Goal: Task Accomplishment & Management: Use online tool/utility

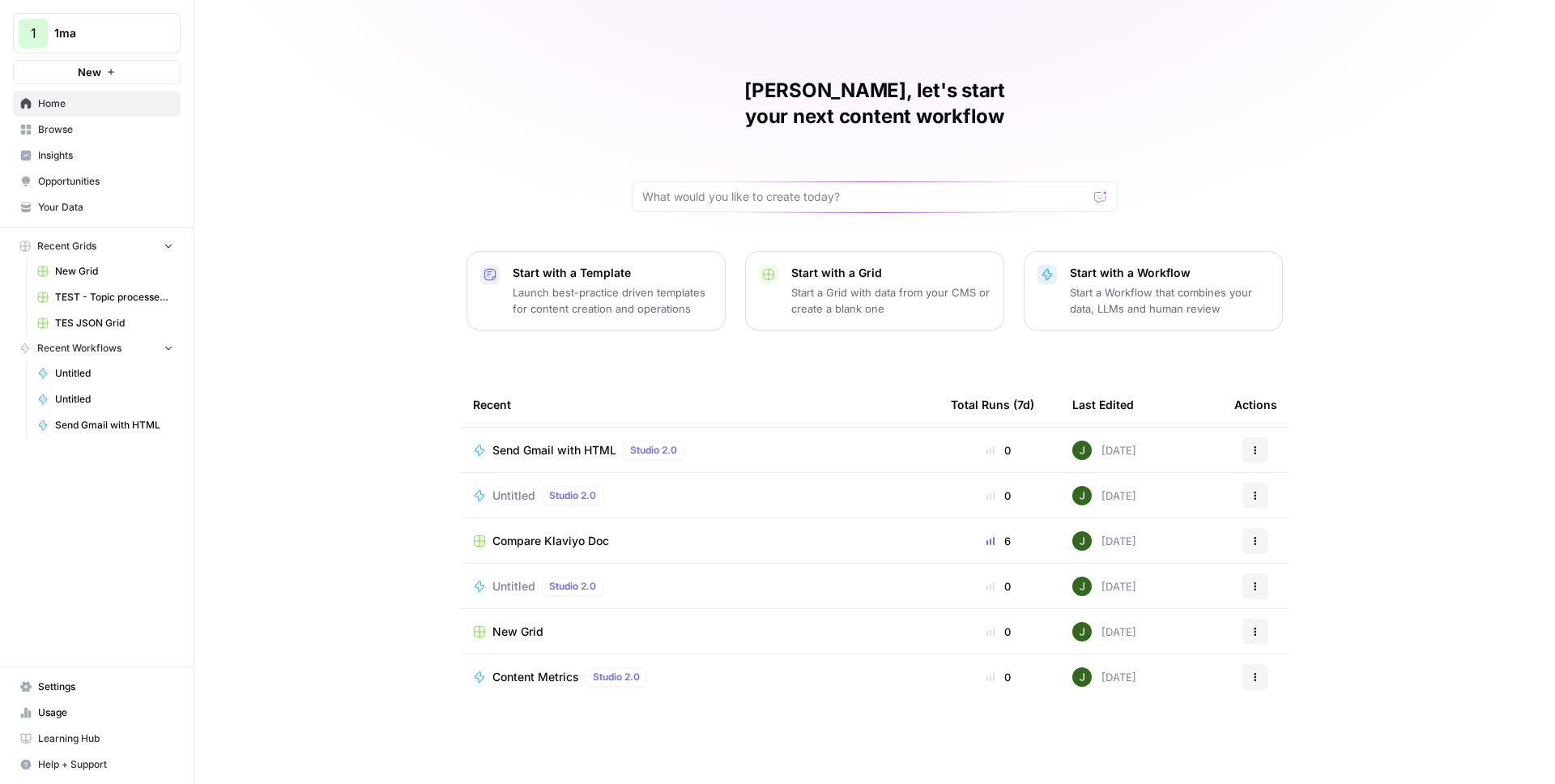
click at [58, 204] on span "Your Data" at bounding box center [105, 207] width 135 height 15
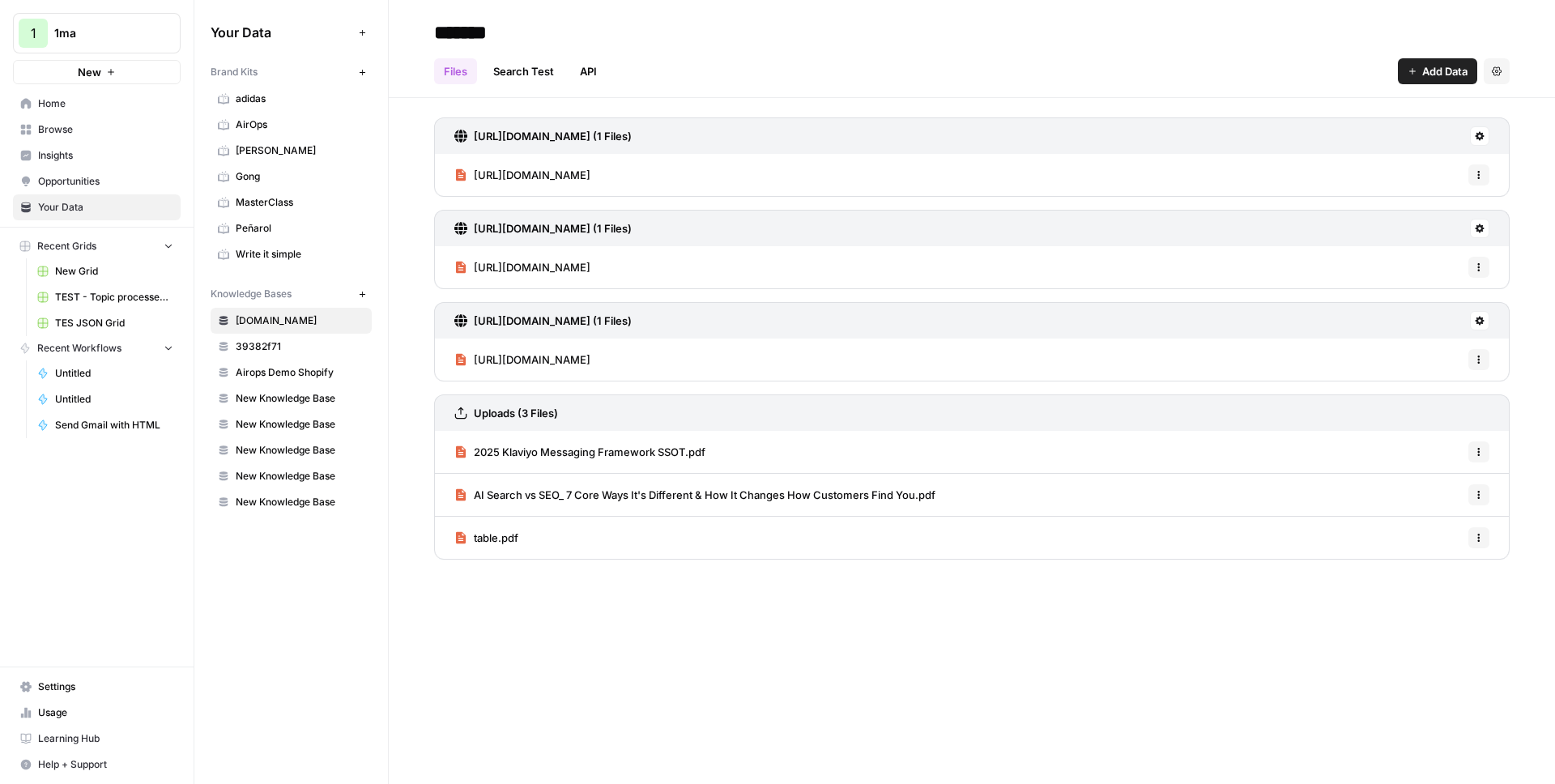
click at [276, 349] on span "39382f71" at bounding box center [300, 346] width 129 height 15
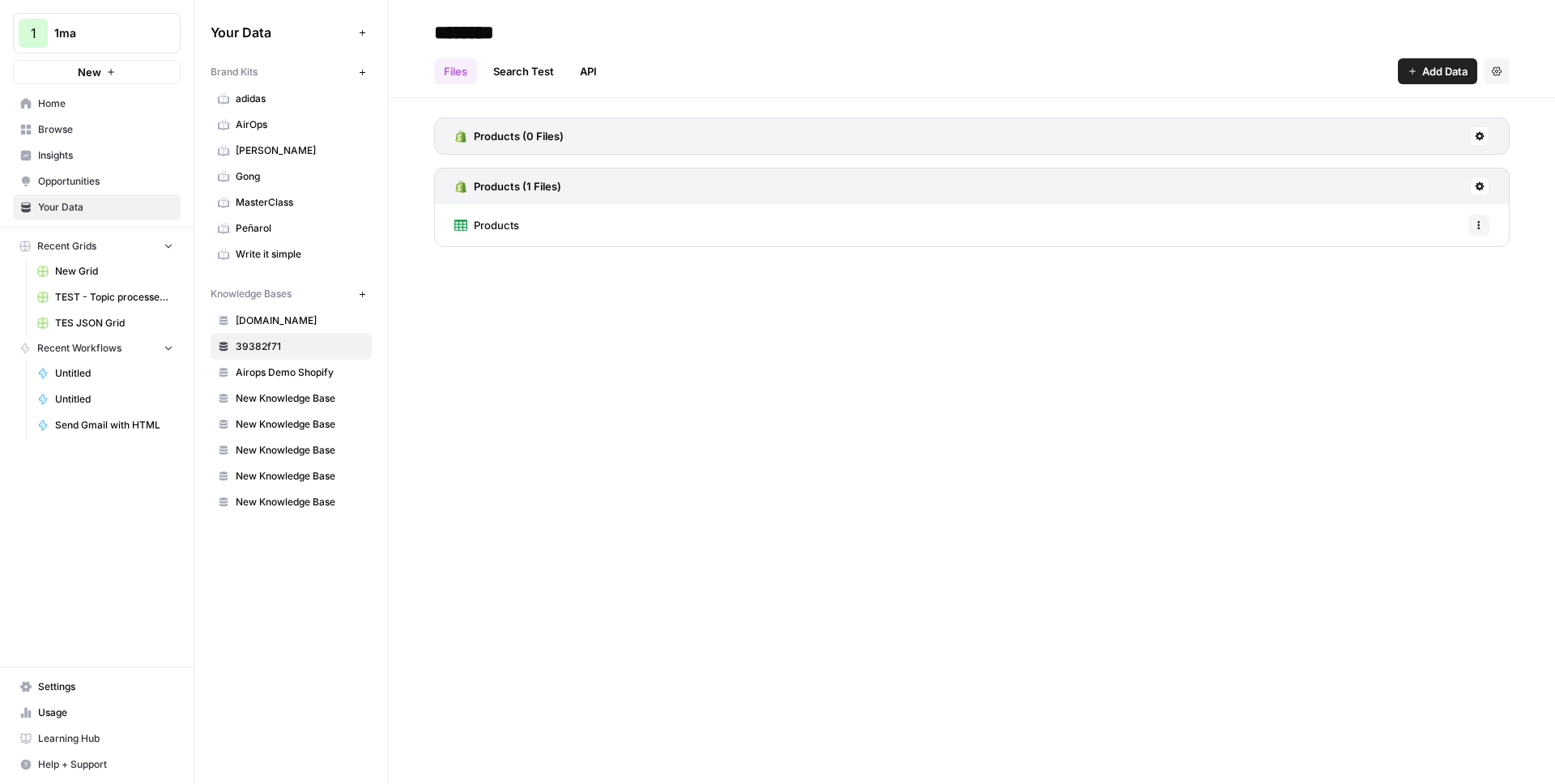
click at [1415, 77] on button "Add Data" at bounding box center [1437, 71] width 79 height 26
click at [1330, 192] on span "Import File from Google Drive" at bounding box center [1383, 189] width 147 height 17
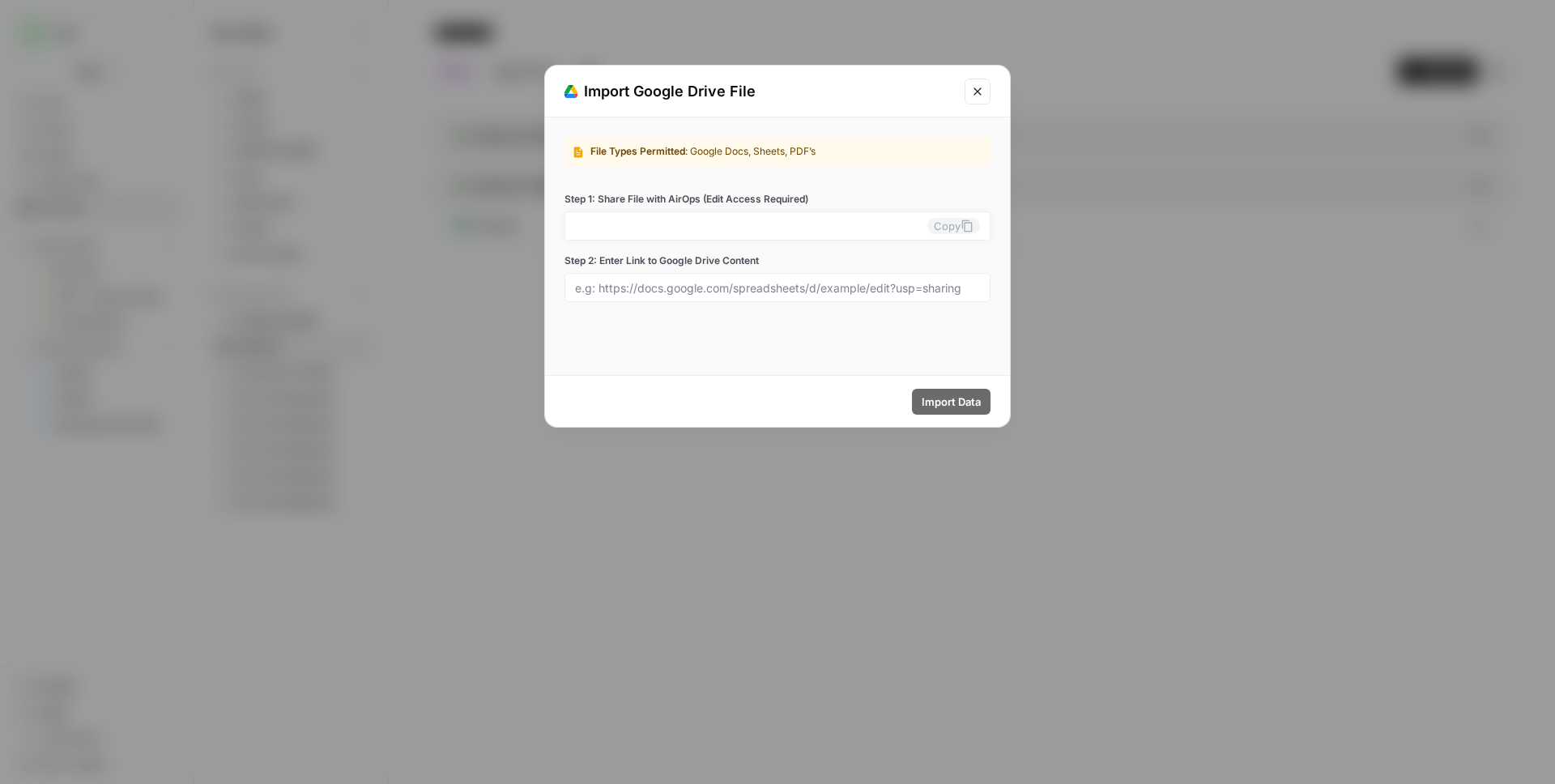
click at [756, 227] on input "Step 1: Share File with AirOps (Edit Access Required)" at bounding box center [751, 226] width 353 height 15
click at [869, 196] on label "Step 1: Share File with AirOps (Edit Access Required)" at bounding box center [778, 199] width 426 height 15
click at [869, 219] on input "Step 1: Share File with AirOps (Edit Access Required)" at bounding box center [751, 226] width 353 height 15
click at [945, 226] on button "Copy" at bounding box center [953, 226] width 53 height 17
click at [978, 85] on icon "Close modal" at bounding box center [977, 91] width 13 height 13
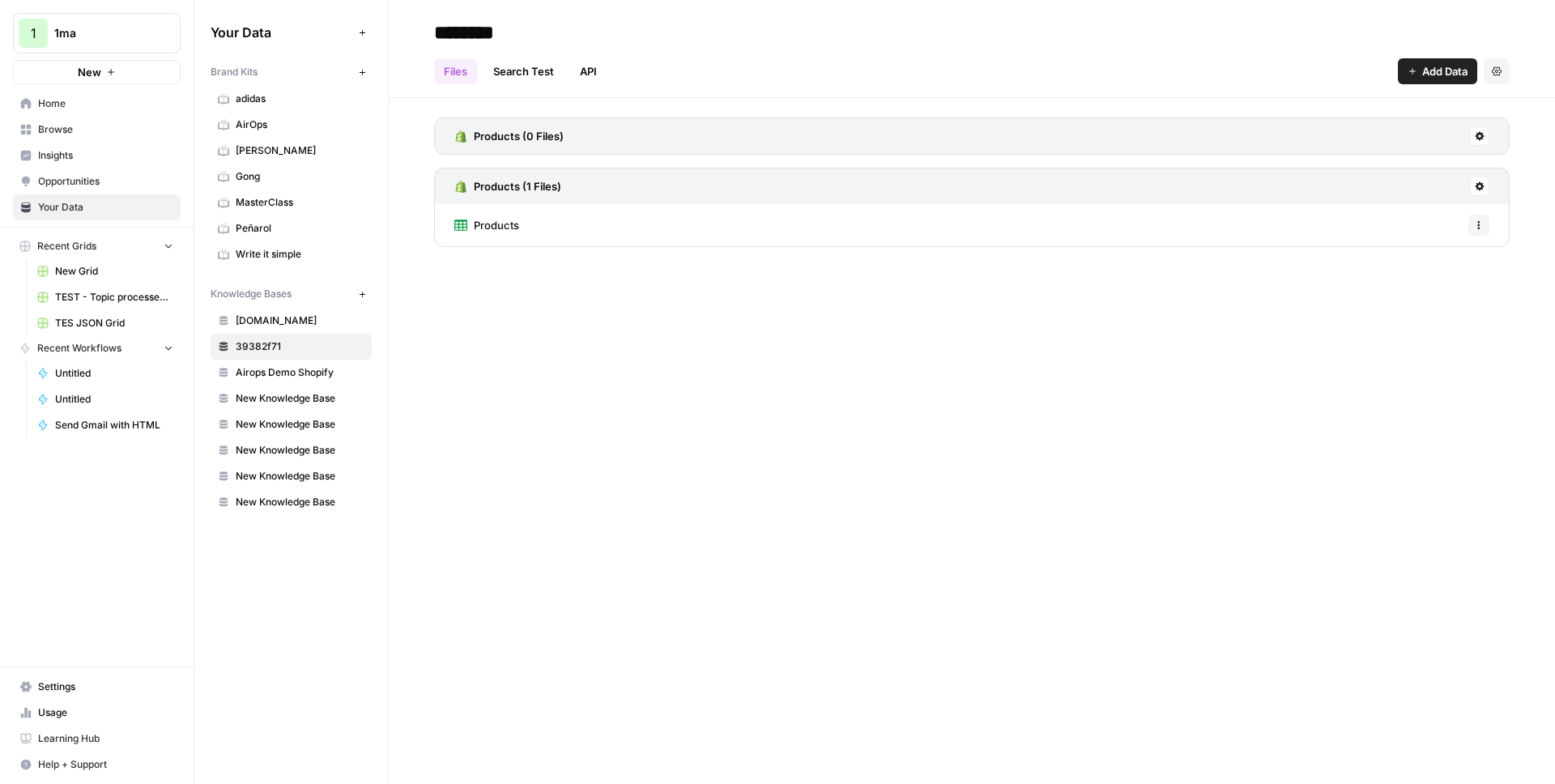
click at [1454, 71] on span "Add Data" at bounding box center [1445, 71] width 45 height 17
click at [1338, 187] on span "Import File from Google Drive" at bounding box center [1383, 189] width 147 height 17
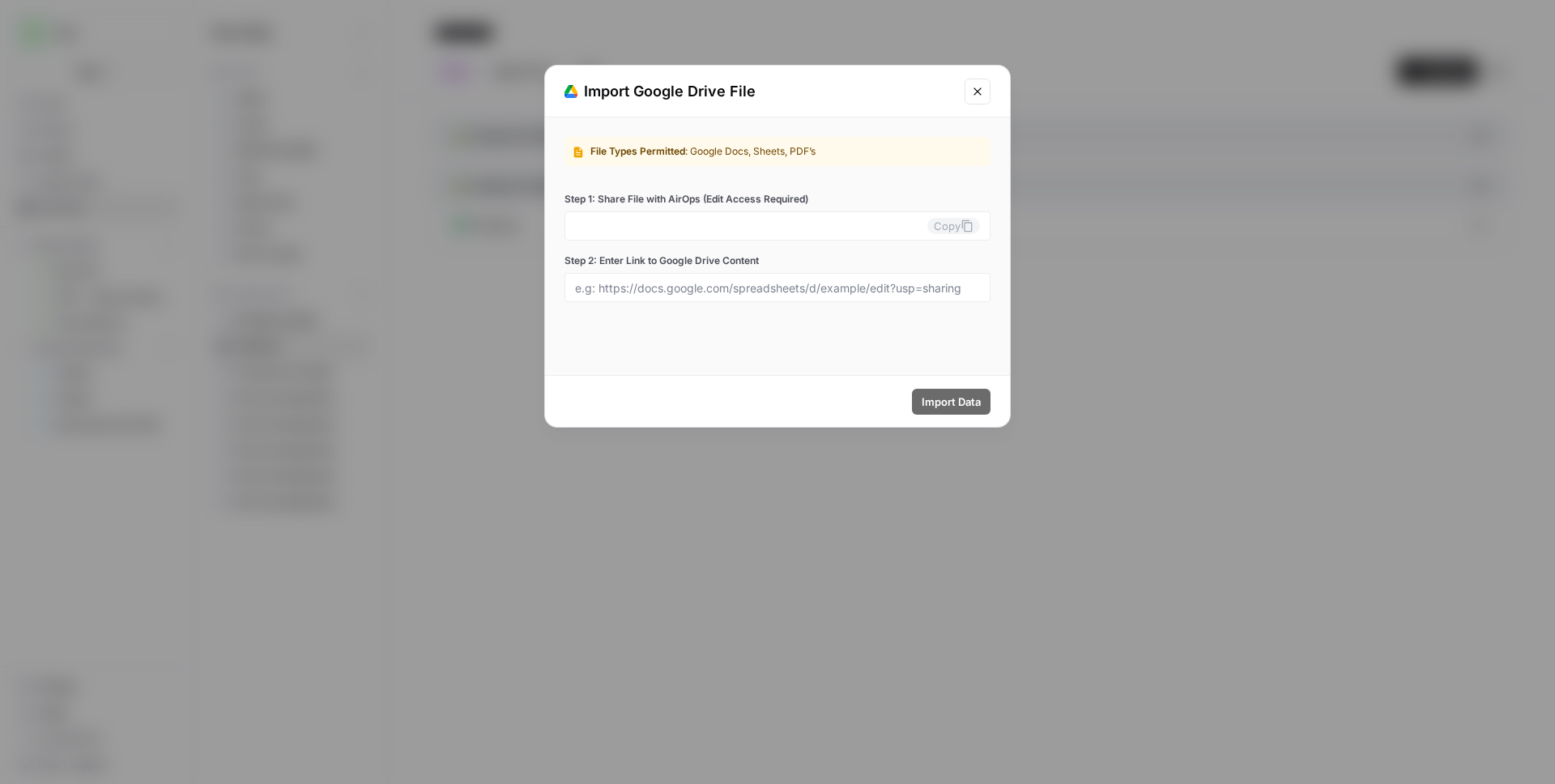
click at [878, 236] on div "Copy" at bounding box center [778, 226] width 426 height 29
click at [974, 96] on icon "Close modal" at bounding box center [977, 91] width 13 height 13
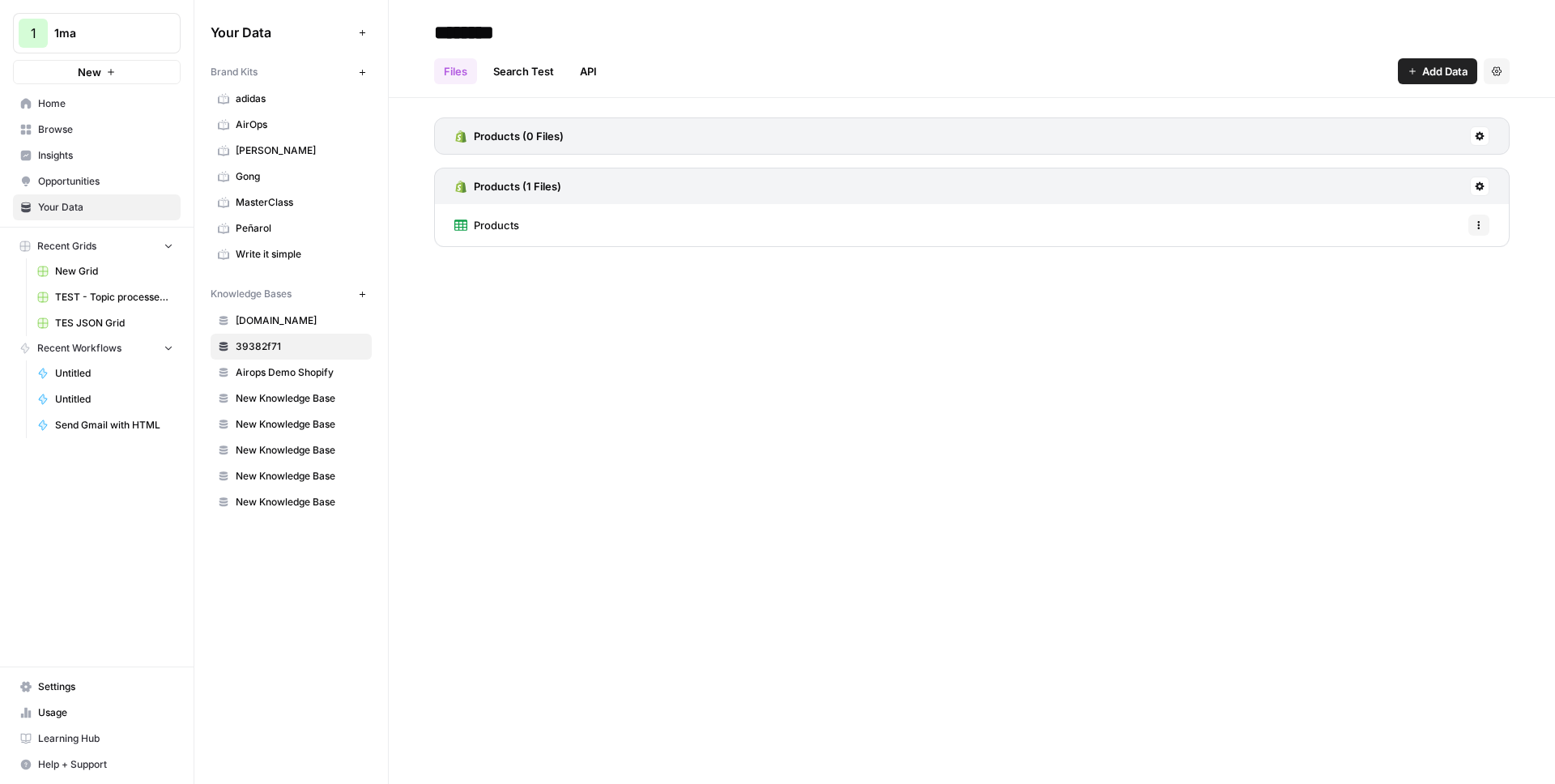
click at [124, 31] on span "1ma" at bounding box center [104, 33] width 98 height 17
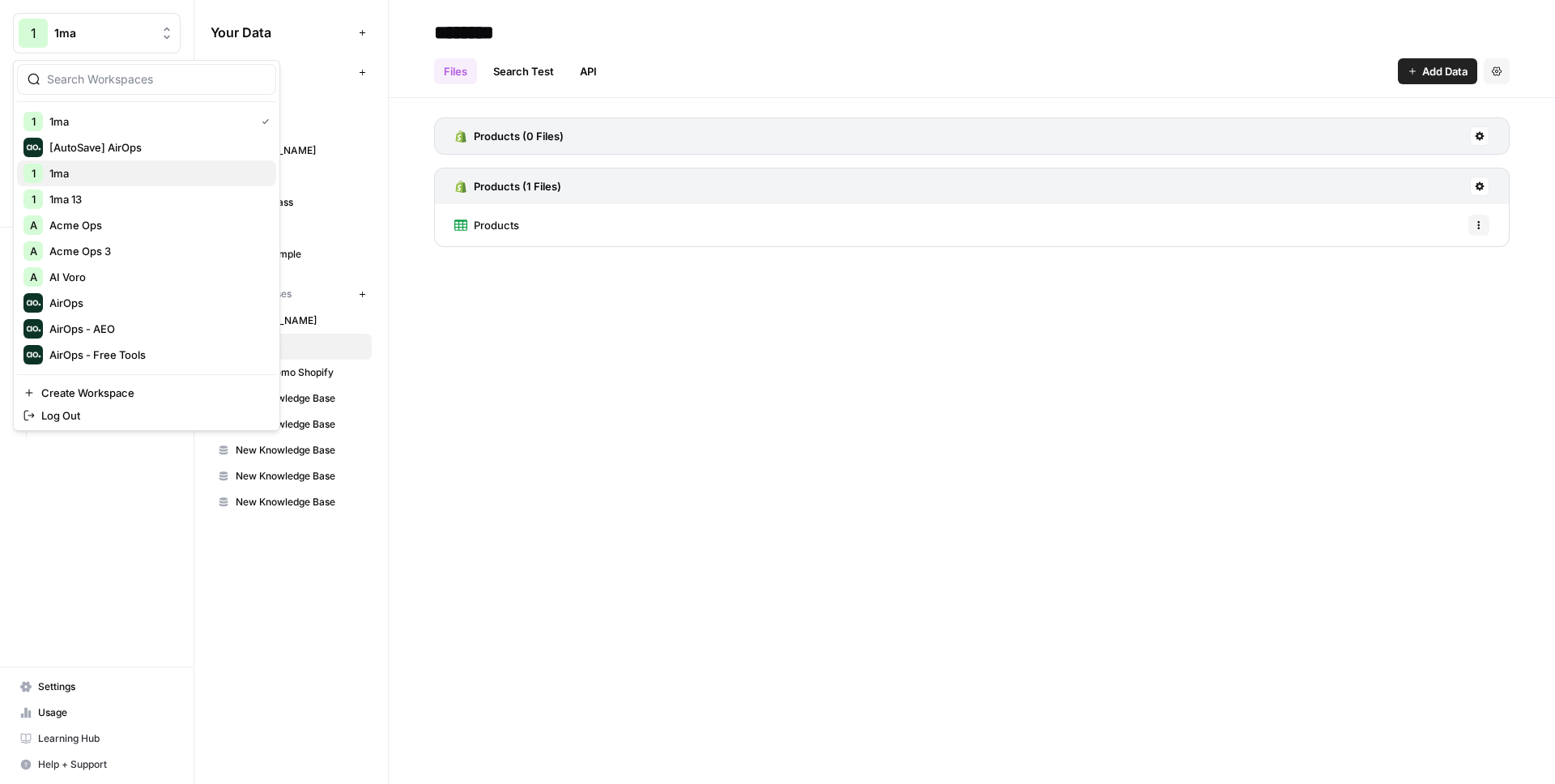
click at [96, 177] on span "1ma" at bounding box center [156, 173] width 214 height 17
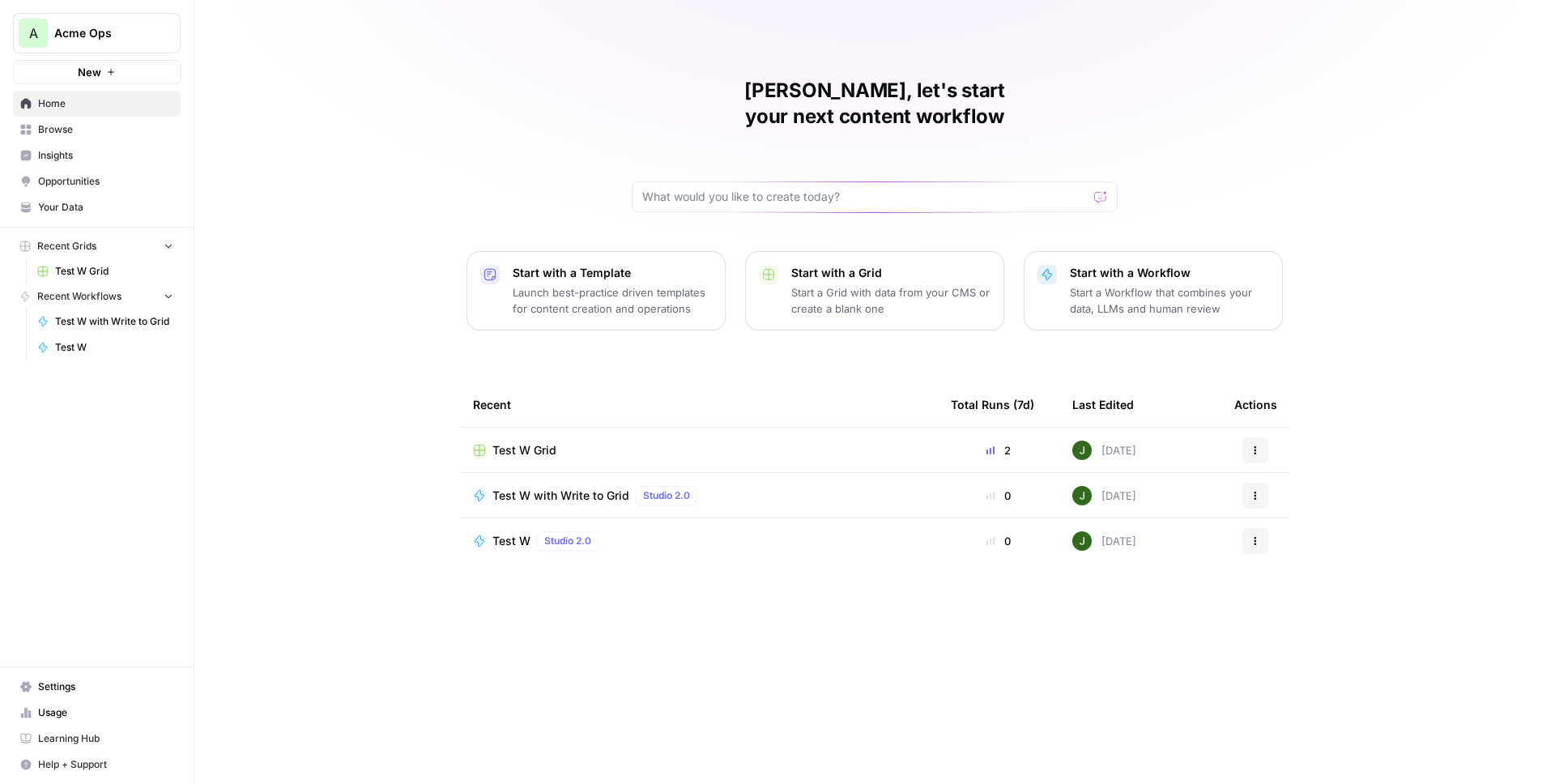
click at [73, 200] on span "Your Data" at bounding box center [105, 207] width 135 height 15
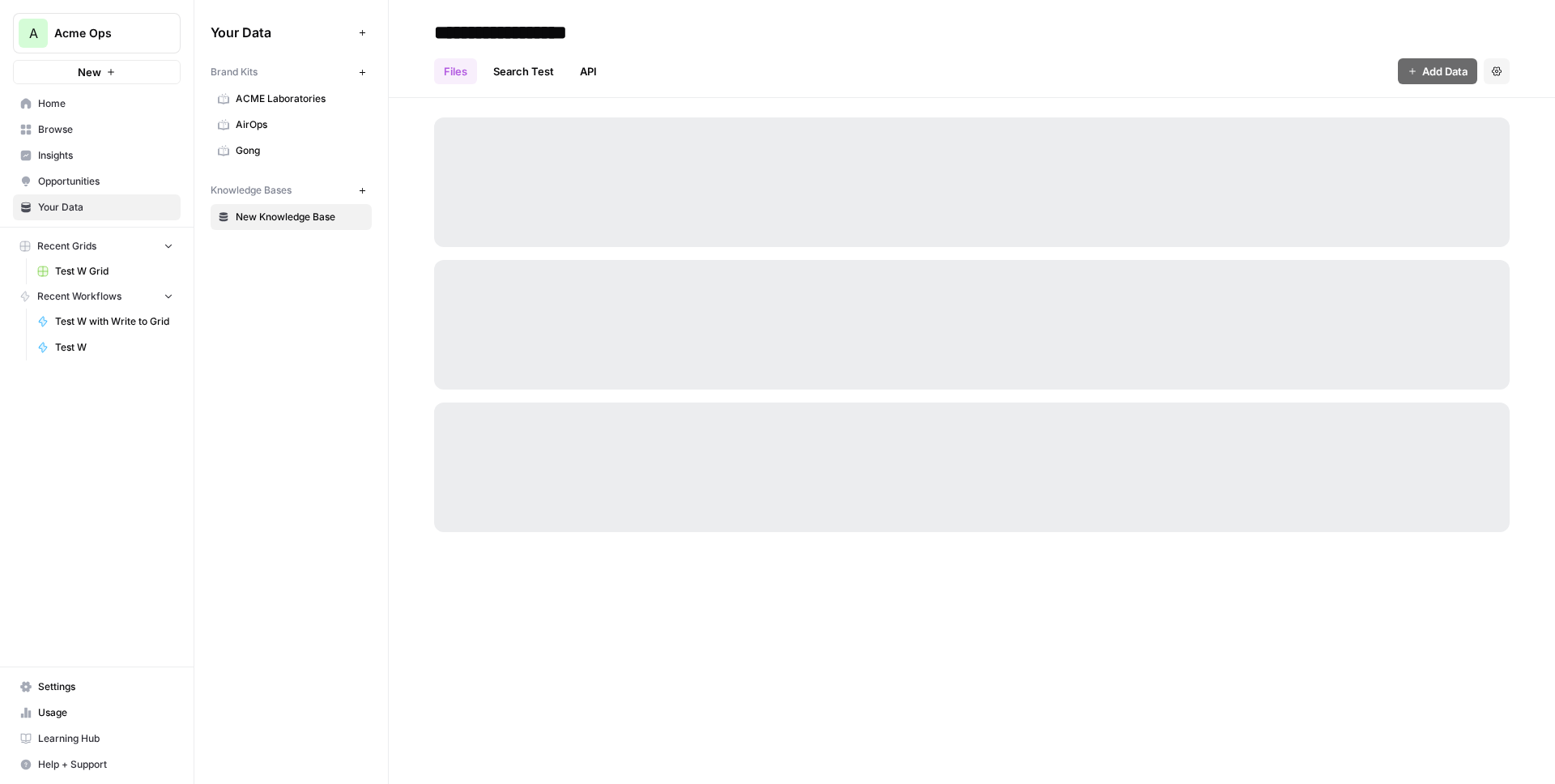
click at [277, 216] on span "New Knowledge Base" at bounding box center [300, 217] width 129 height 15
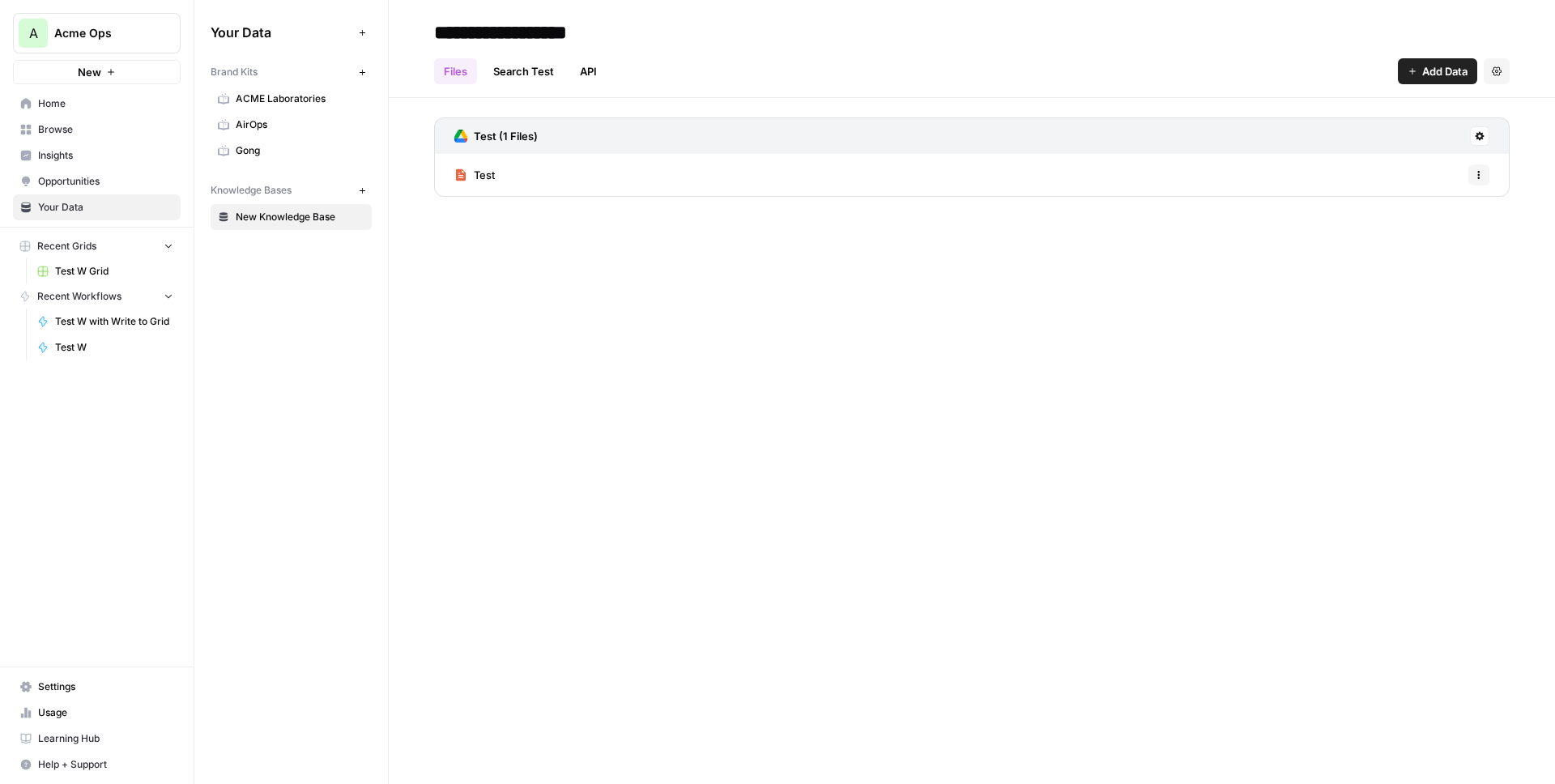
click at [1429, 79] on button "Add Data" at bounding box center [1437, 71] width 79 height 26
click at [1346, 183] on span "Import File from Google Drive" at bounding box center [1383, 189] width 147 height 17
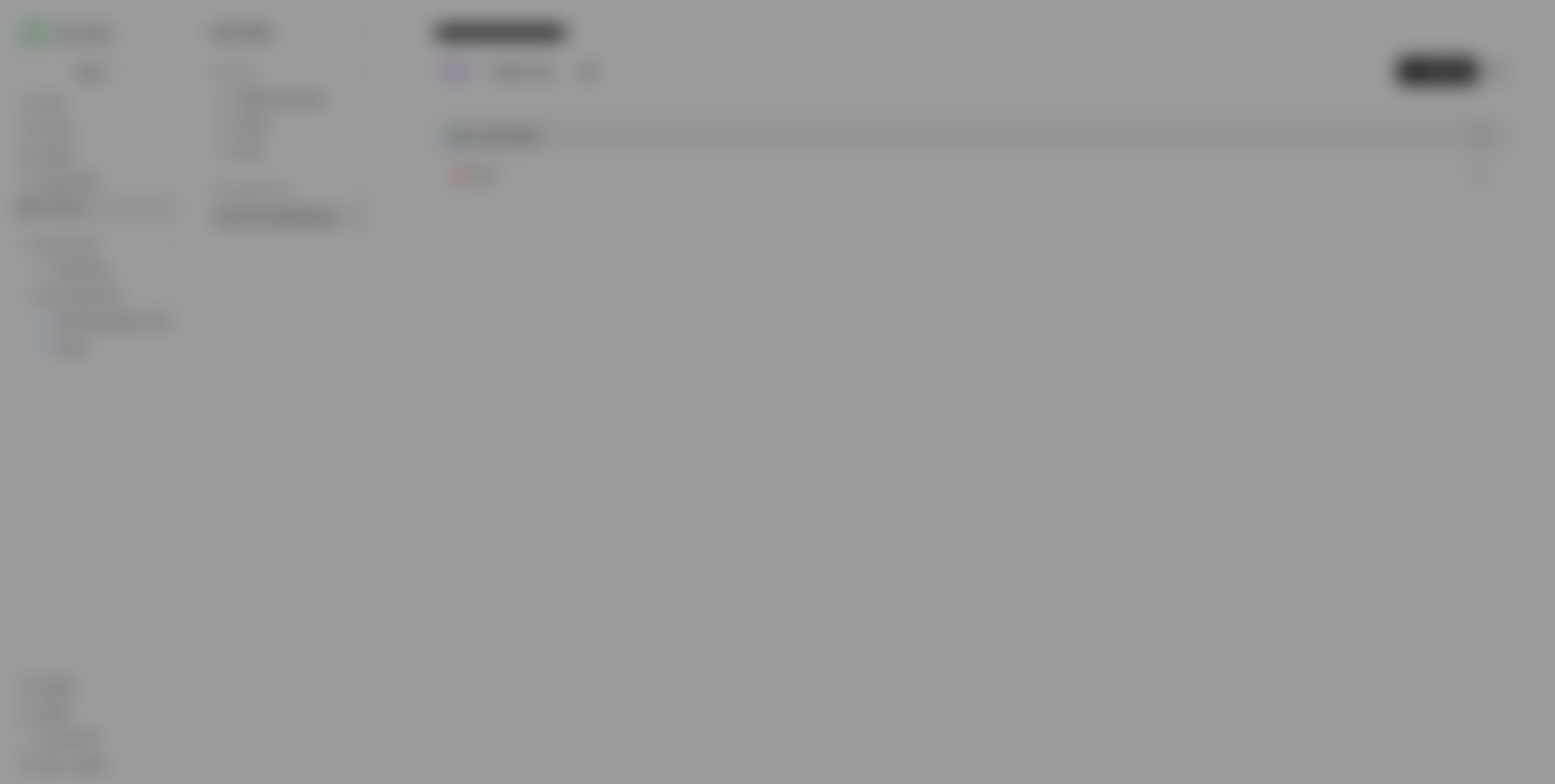
type input "acme-ops-0-5n826owt-g@airops.iam.gserviceaccount.com"
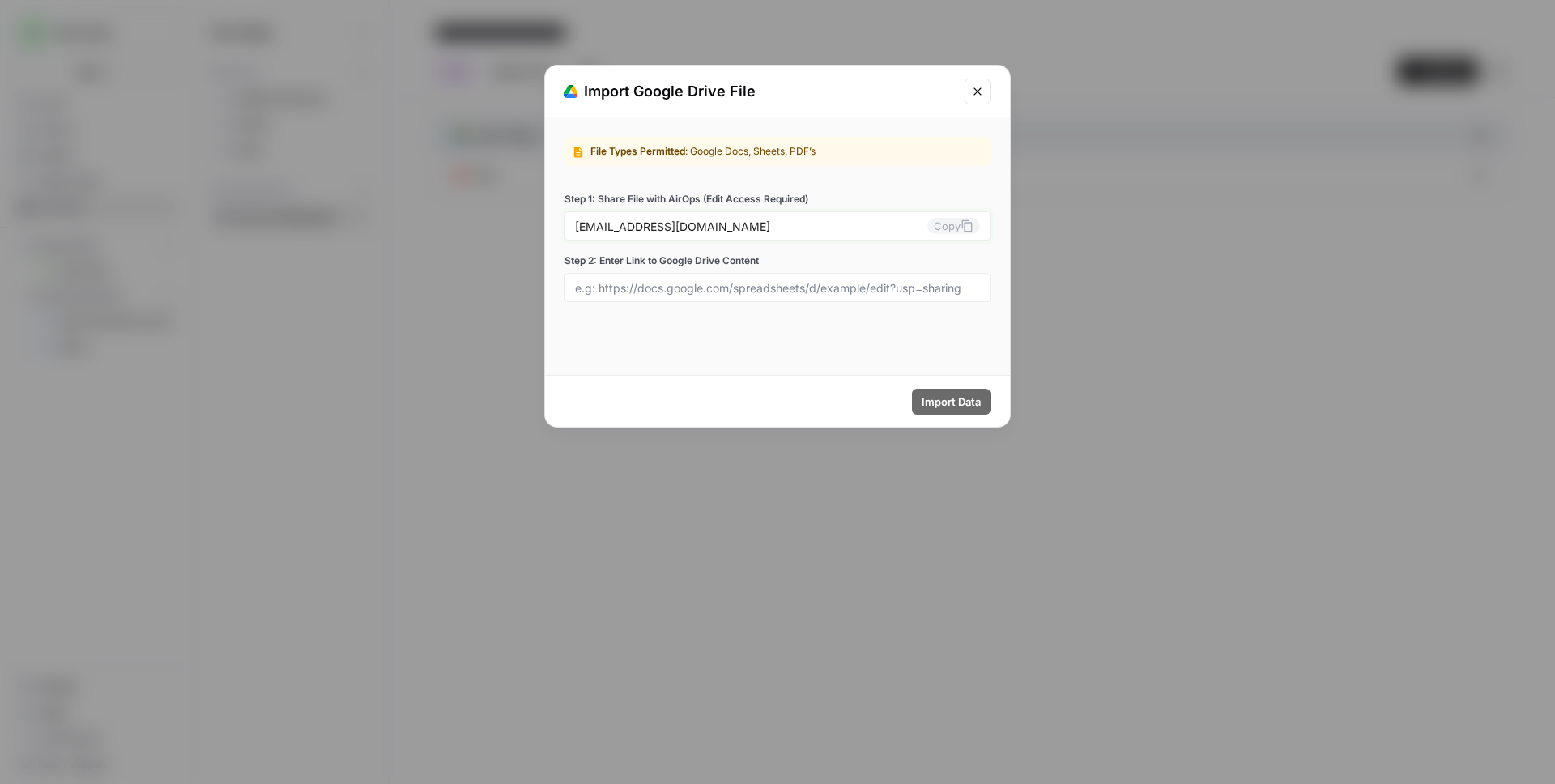
click at [945, 226] on button "Copy" at bounding box center [953, 226] width 53 height 17
click at [941, 227] on button "Copy" at bounding box center [953, 226] width 53 height 17
click at [841, 297] on div at bounding box center [778, 287] width 426 height 29
click at [723, 293] on input "Step 2: Enter Link to Google Drive Content" at bounding box center [778, 287] width 405 height 15
click at [745, 286] on input "Step 2: Enter Link to Google Drive Content" at bounding box center [778, 287] width 405 height 15
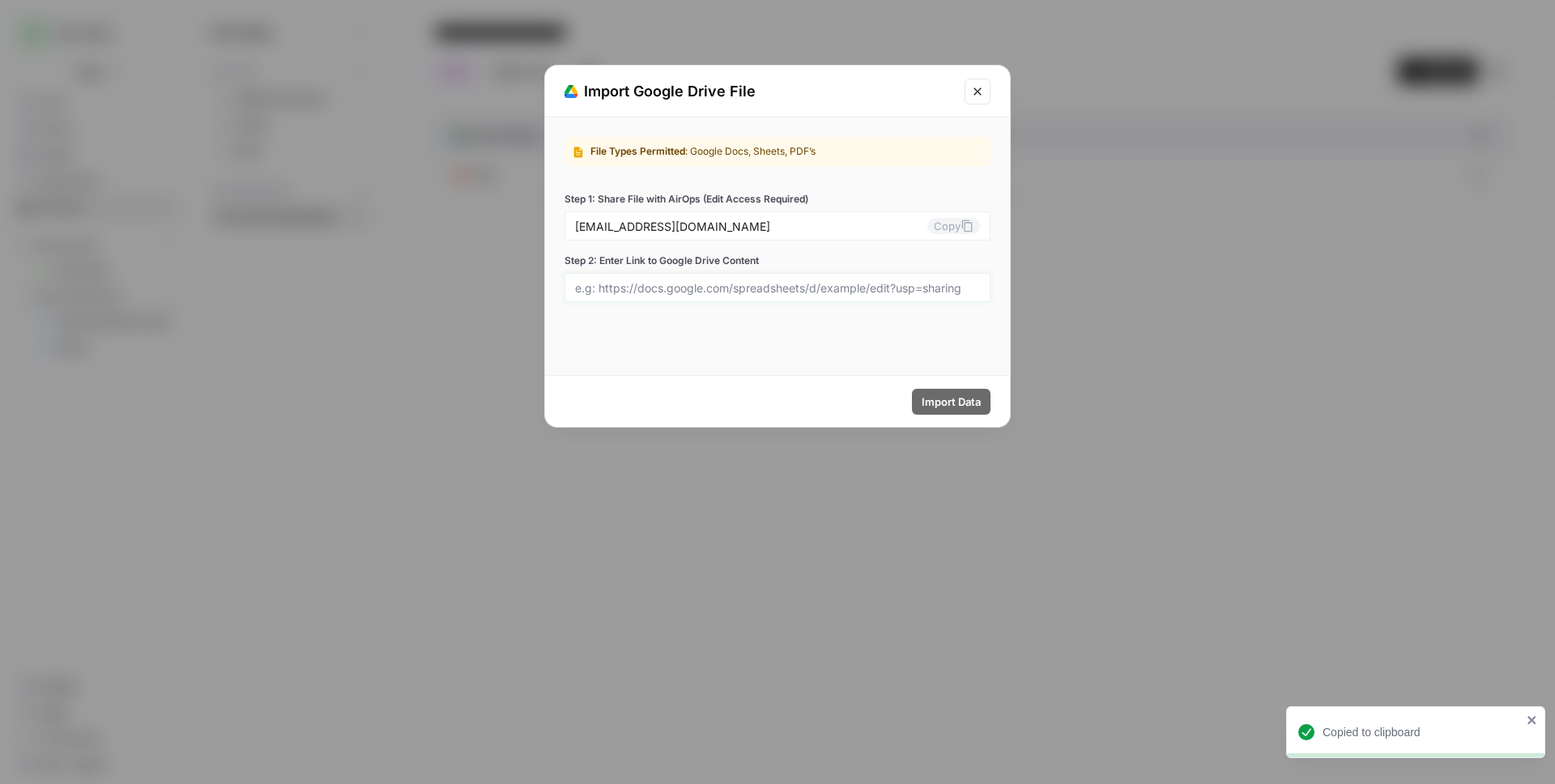
paste input "https://drive.google.com/drive/folders/1wdmTiFaGA2jonWU9K8htnfR4EzOTgriP"
type input "https://drive.google.com/drive/folders/1wdmTiFaGA2jonWU9K8htnfR4EzOTgriP"
click at [874, 295] on div at bounding box center [778, 287] width 426 height 29
click at [892, 269] on div "Step 2: Enter Link to Google Drive Content" at bounding box center [778, 278] width 426 height 49
click at [894, 283] on input "Step 2: Enter Link to Google Drive Content" at bounding box center [778, 287] width 405 height 15
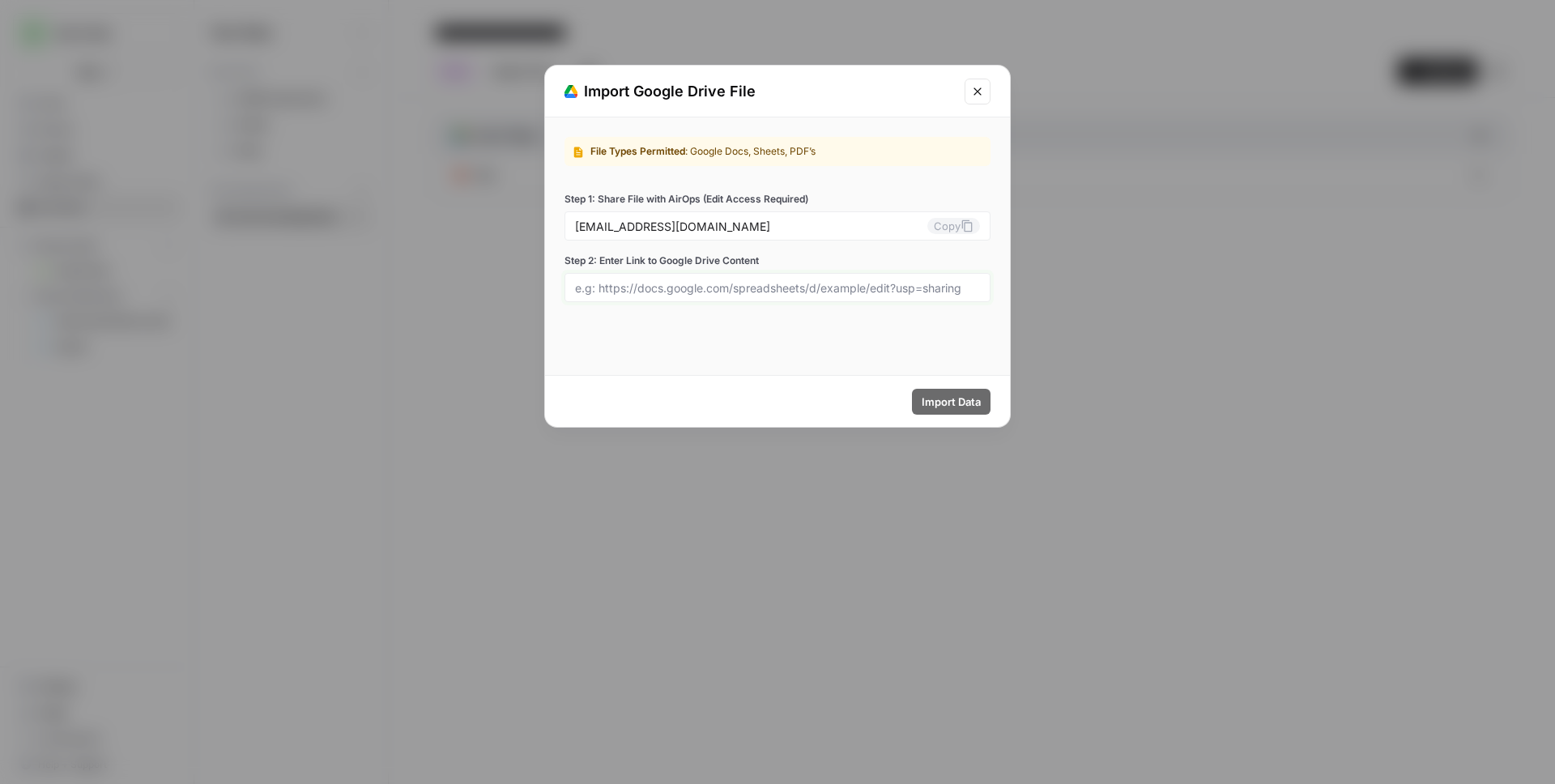
paste input "https://drive.google.com/drive/folders/1wdmTiFaGA2jonWU9K8htnfR4EzOTgriP"
type input "https://drive.google.com/drive/folders/1wdmTiFaGA2jonWU9K8htnfR4EzOTgriP"
click at [945, 405] on span "Import Data" at bounding box center [951, 401] width 60 height 17
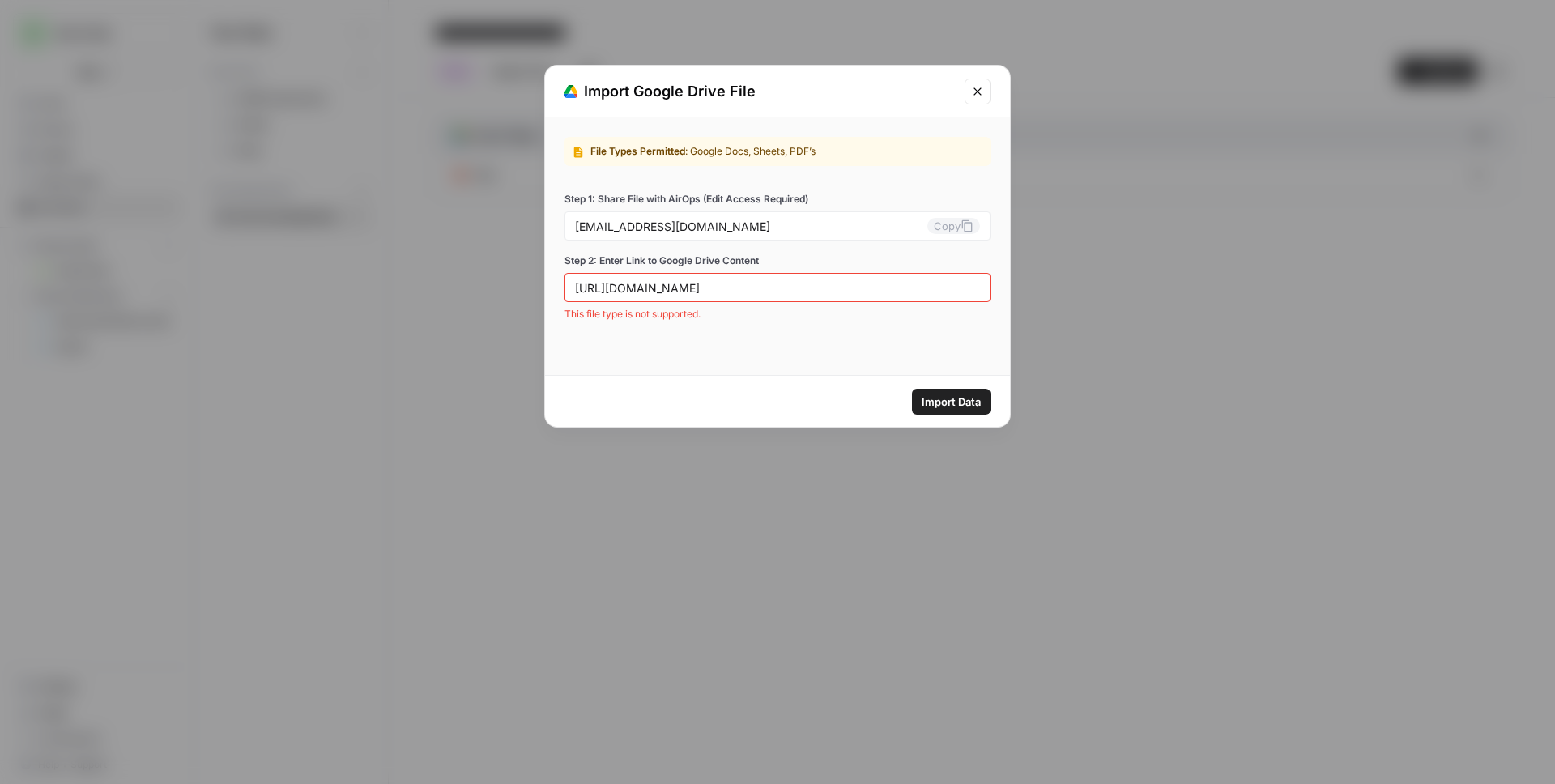
click at [978, 95] on icon "Close modal" at bounding box center [977, 91] width 13 height 13
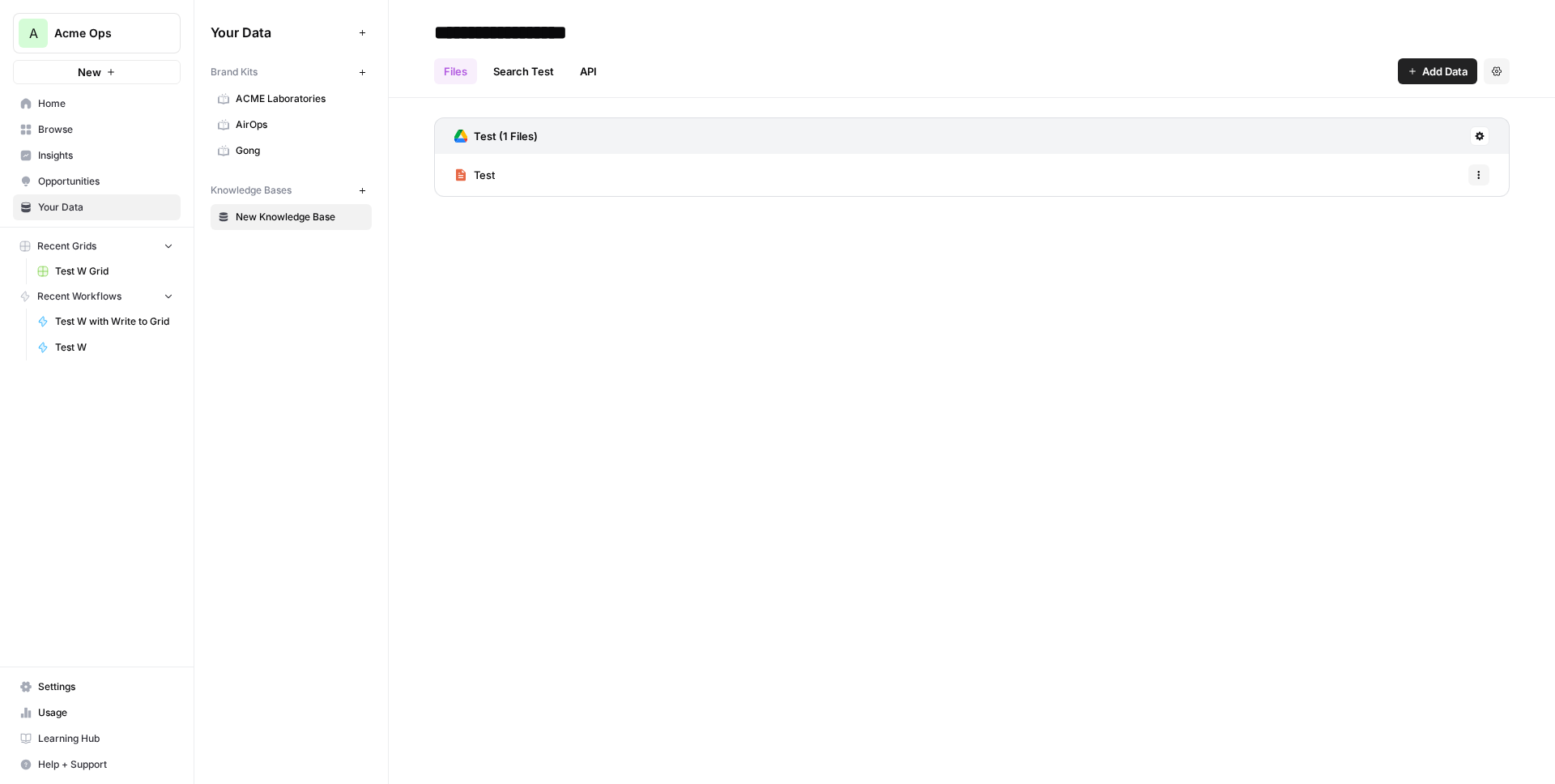
click at [88, 126] on span "Browse" at bounding box center [105, 129] width 135 height 15
